Goal: Check status

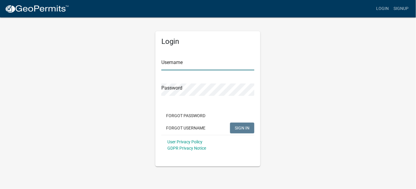
type input "mdambek"
drag, startPoint x: 243, startPoint y: 127, endPoint x: 289, endPoint y: 127, distance: 46.8
click at [244, 127] on span "SIGN IN" at bounding box center [242, 127] width 15 height 5
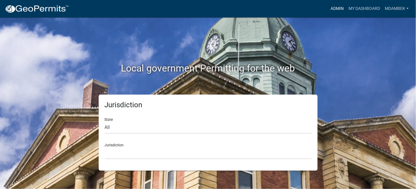
click at [329, 4] on link "Admin" at bounding box center [337, 8] width 18 height 11
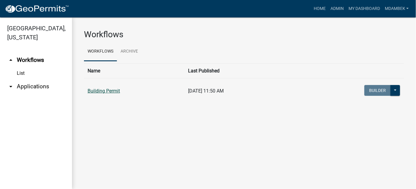
click at [103, 91] on link "Building Permit" at bounding box center [104, 91] width 32 height 6
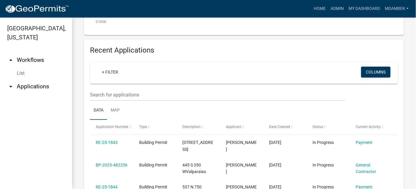
scroll to position [210, 0]
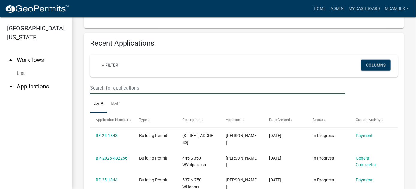
click at [102, 94] on input "text" at bounding box center [217, 88] width 255 height 12
type input "24-1444"
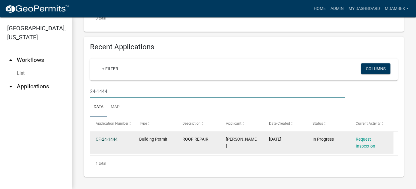
drag, startPoint x: 108, startPoint y: 153, endPoint x: 117, endPoint y: 157, distance: 9.9
click at [110, 142] on div "CF-24-1444" at bounding box center [112, 139] width 32 height 7
click at [112, 141] on link "CF-24-1444" at bounding box center [107, 138] width 22 height 5
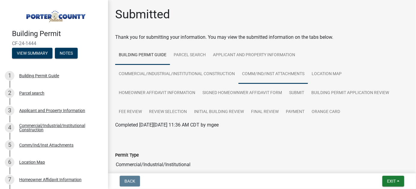
click at [260, 73] on link "Comm/Ind/Inst Attachments" at bounding box center [273, 73] width 70 height 19
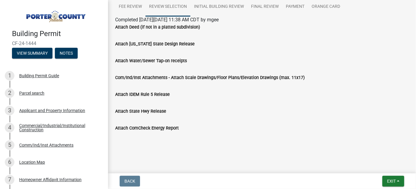
scroll to position [106, 0]
